Goal: Task Accomplishment & Management: Use online tool/utility

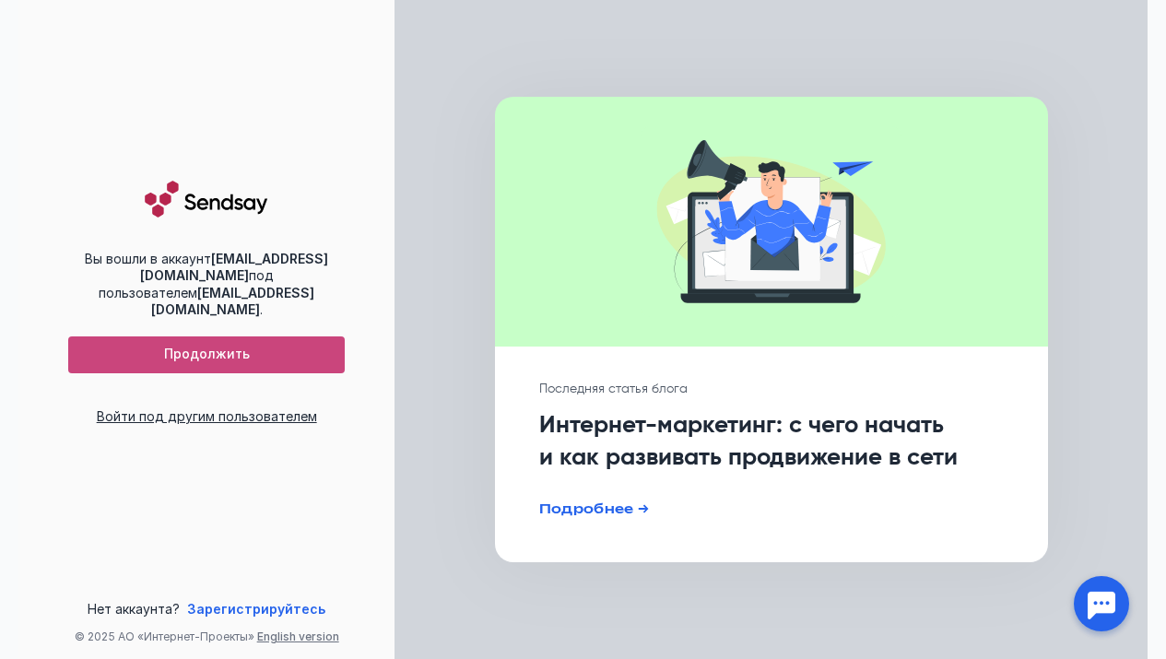
click at [191, 359] on span "Продолжить" at bounding box center [207, 355] width 86 height 16
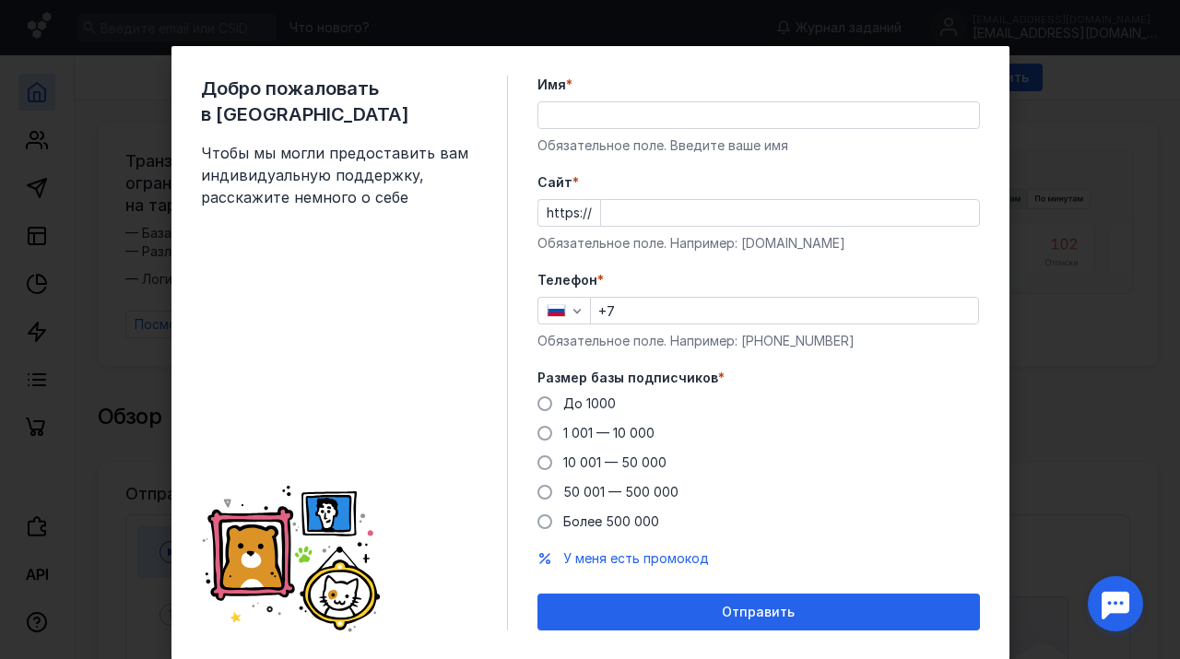
click at [1065, 219] on div "Добро пожаловать в Sendsay Чтобы мы могли предоставить вам индивидуальную подде…" at bounding box center [590, 329] width 1180 height 659
click at [1099, 267] on div "Добро пожаловать в Sendsay Чтобы мы могли предоставить вам индивидуальную подде…" at bounding box center [590, 329] width 1180 height 659
